Goal: Information Seeking & Learning: Learn about a topic

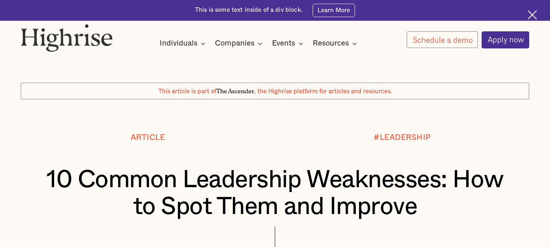
scroll to position [488, 0]
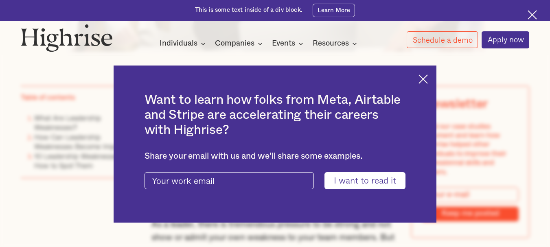
click at [428, 78] on img at bounding box center [422, 78] width 9 height 9
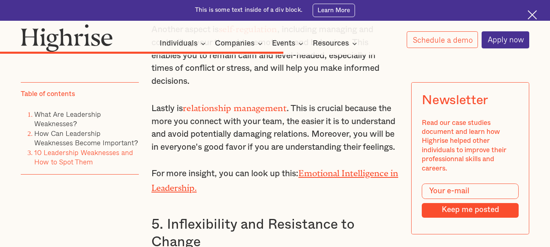
scroll to position [5127, 0]
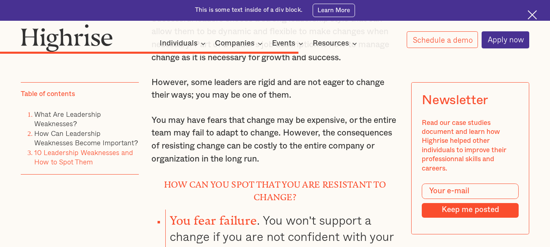
click at [533, 13] on img at bounding box center [531, 14] width 9 height 9
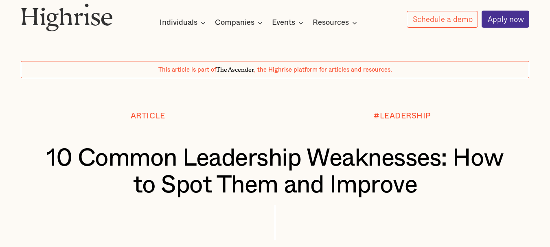
scroll to position [0, 0]
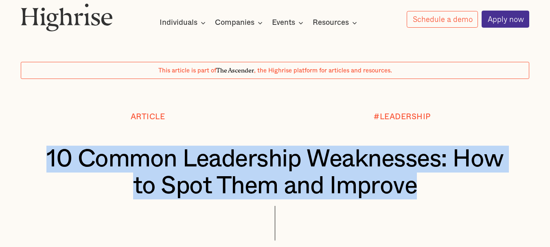
drag, startPoint x: 44, startPoint y: 163, endPoint x: 434, endPoint y: 204, distance: 392.4
click at [434, 204] on div "10 Common Leadership Weaknesses: How to Spot Them and Improve" at bounding box center [275, 176] width 509 height 60
copy h1 "10 Common Leadership Weaknesses: How to Spot Them and Improve"
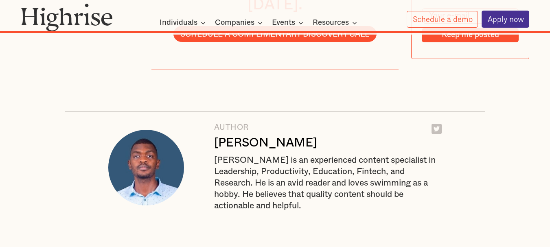
scroll to position [8831, 0]
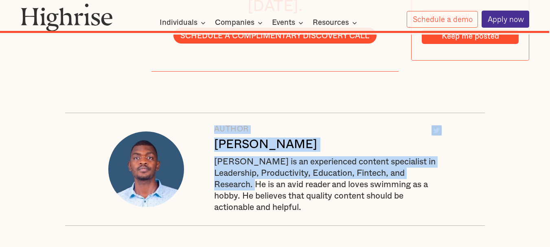
drag, startPoint x: 214, startPoint y: 75, endPoint x: 257, endPoint y: 134, distance: 72.9
click at [257, 134] on div "AUTHOR [PERSON_NAME] [PERSON_NAME] is an experienced content specialist in Lead…" at bounding box center [274, 169] width 419 height 113
copy div "AUTHOR [PERSON_NAME] [PERSON_NAME] is an experienced content specialist in Lead…"
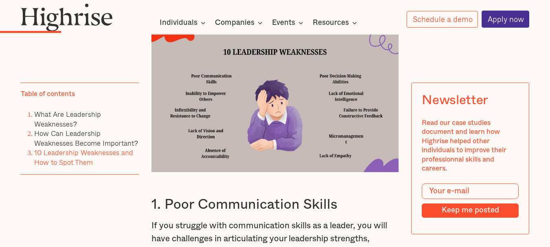
scroll to position [1628, 0]
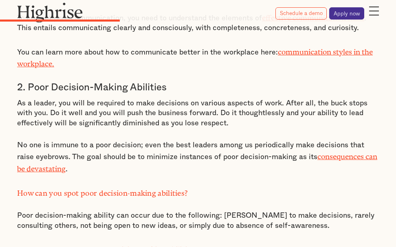
drag, startPoint x: 483, startPoint y: 7, endPoint x: 330, endPoint y: 72, distance: 166.3
click at [330, 98] on p "As a leader, you will be required to make decisions on various aspects of work.…" at bounding box center [197, 113] width 361 height 30
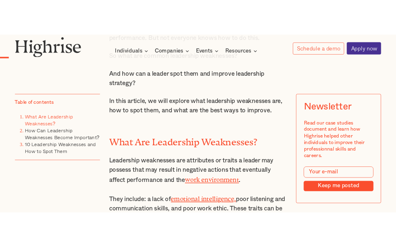
scroll to position [733, 0]
